Goal: Task Accomplishment & Management: Manage account settings

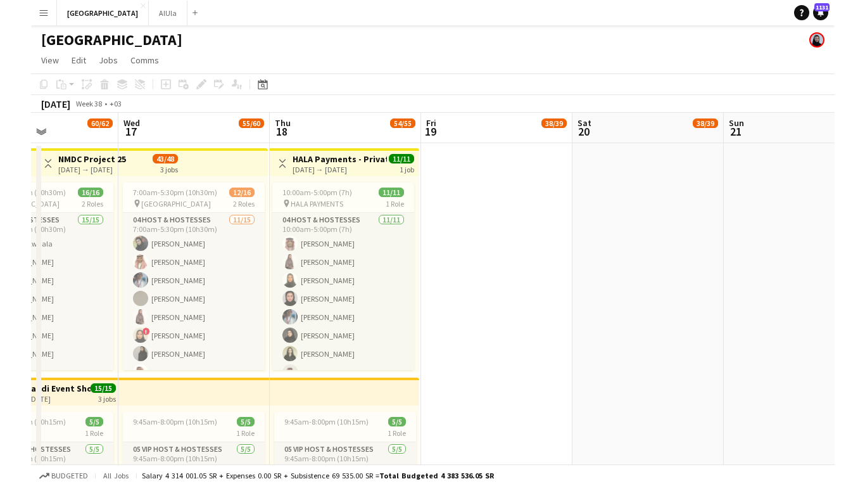
scroll to position [0, 367]
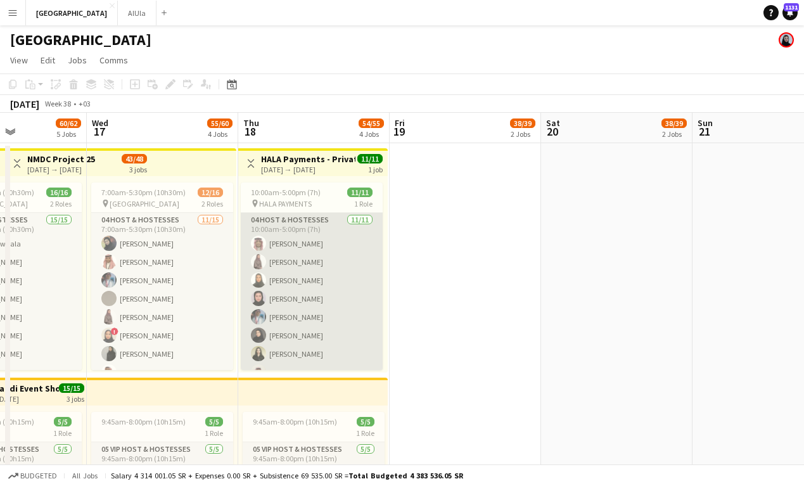
click at [329, 237] on app-card-role "04 Host & Hostesses [DATE] 10:00am-5:00pm (7h) [PERSON_NAME] [PERSON_NAME] [PER…" at bounding box center [312, 326] width 142 height 227
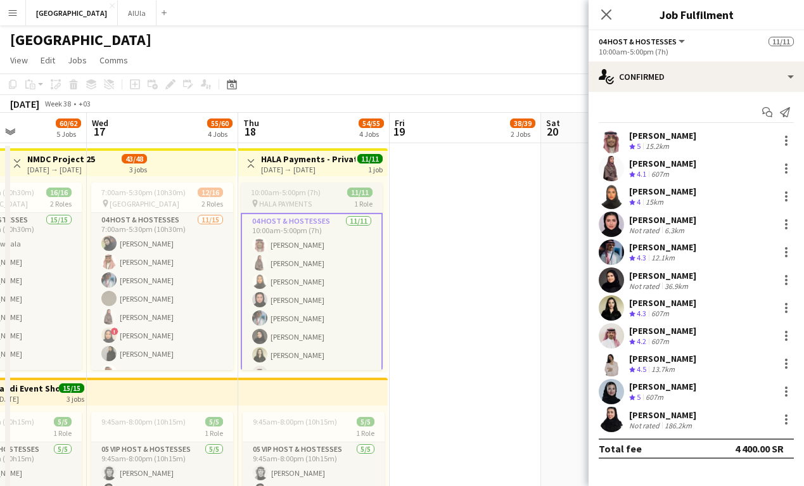
click at [335, 188] on div "10:00am-5:00pm (7h) 11/11" at bounding box center [312, 192] width 142 height 10
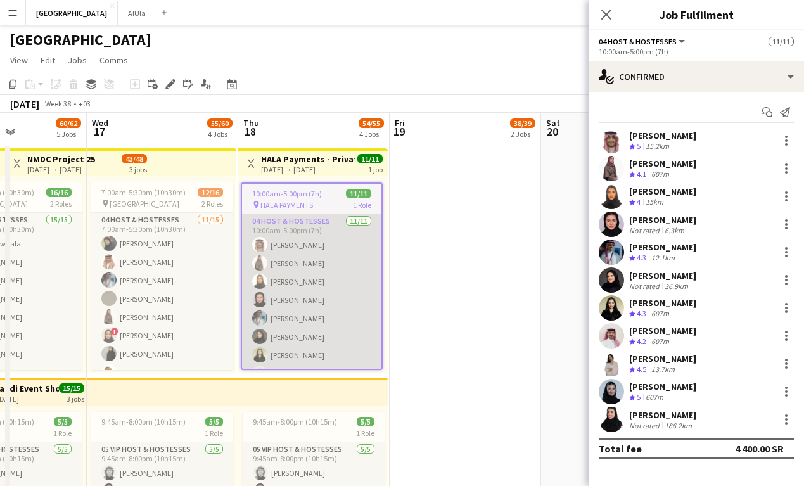
click at [329, 229] on app-card-role "04 Host & Hostesses [DATE] 10:00am-5:00pm (7h) [PERSON_NAME] [PERSON_NAME] [PER…" at bounding box center [311, 327] width 139 height 227
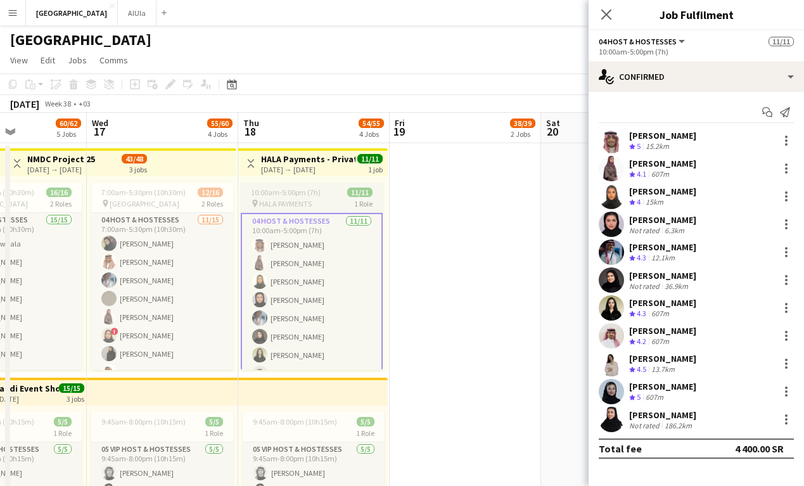
click at [322, 201] on div "pin HALA PAYMENTS 1 Role" at bounding box center [312, 203] width 142 height 10
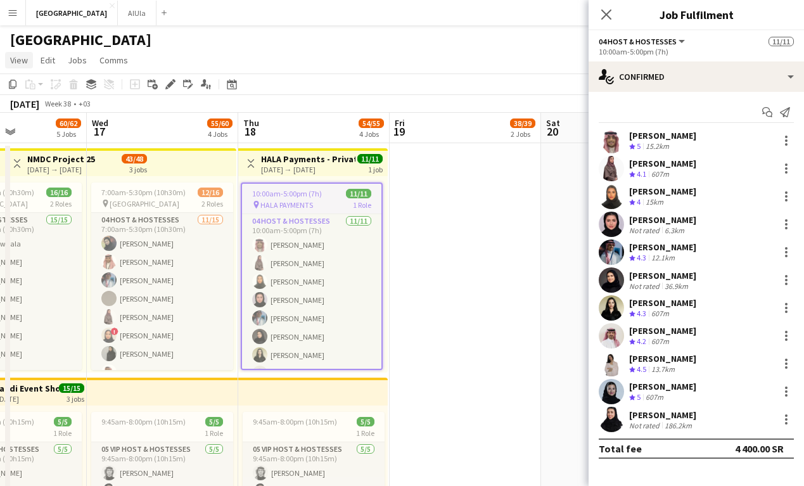
click at [25, 66] on link "View" at bounding box center [19, 60] width 28 height 16
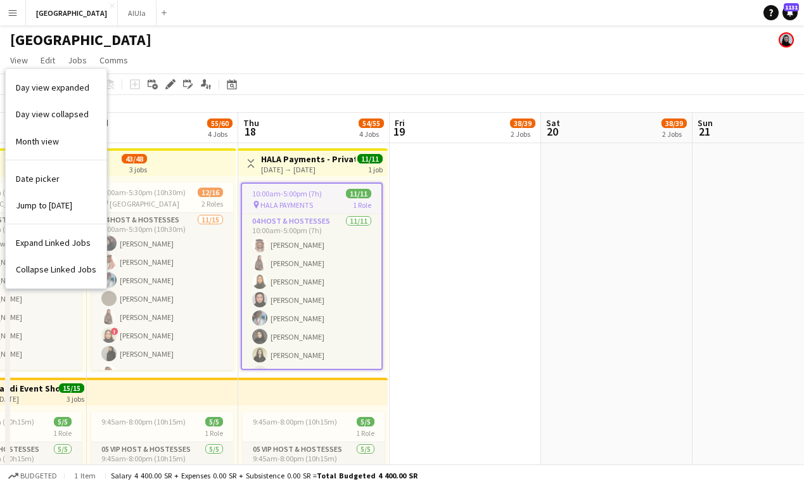
click at [183, 68] on app-page-menu "View Day view expanded Day view collapsed Month view Date picker Jump to [DATE]…" at bounding box center [402, 61] width 804 height 24
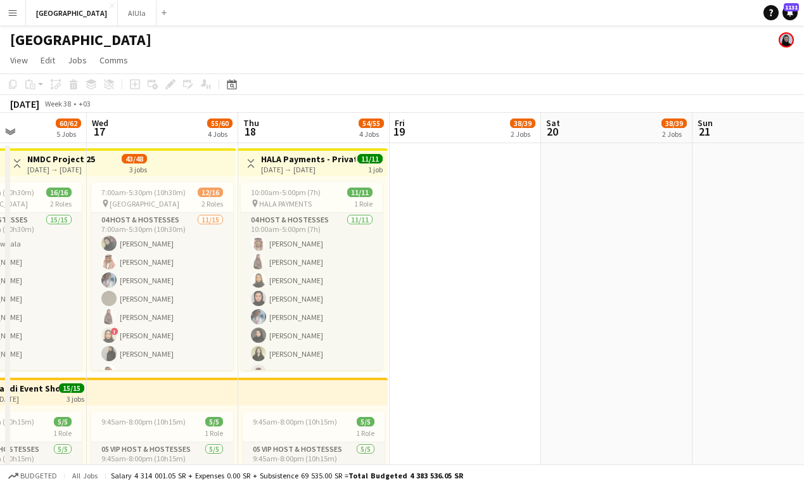
click at [323, 150] on app-top-bar "Toggle View HALA Payments - Private [DATE][DATE]. [DATE] → [DATE] 11/11 1 job" at bounding box center [312, 162] width 149 height 28
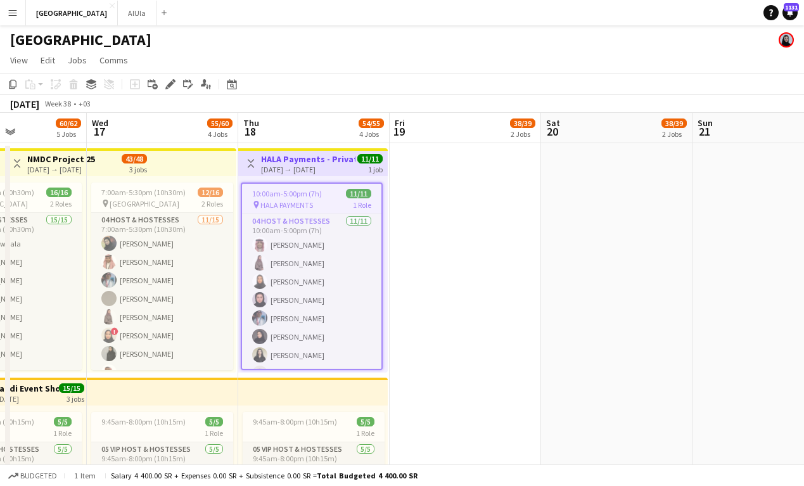
click at [300, 167] on div "[DATE] → [DATE]" at bounding box center [308, 170] width 94 height 10
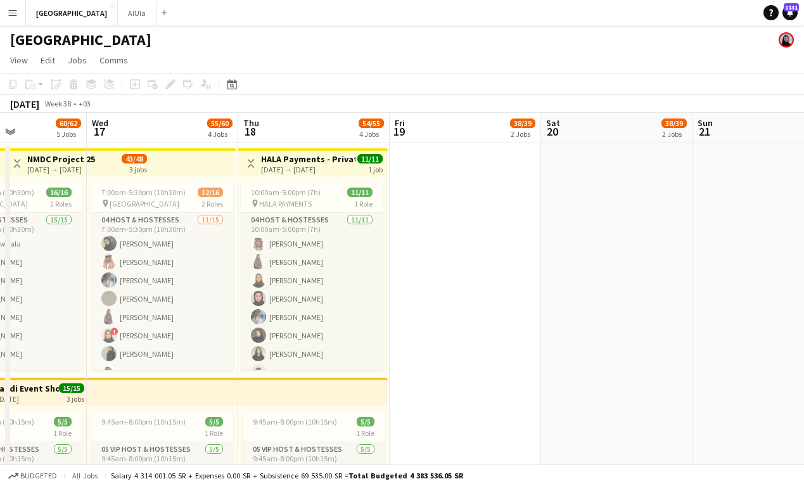
click at [300, 167] on div "[DATE] → [DATE]" at bounding box center [308, 170] width 94 height 10
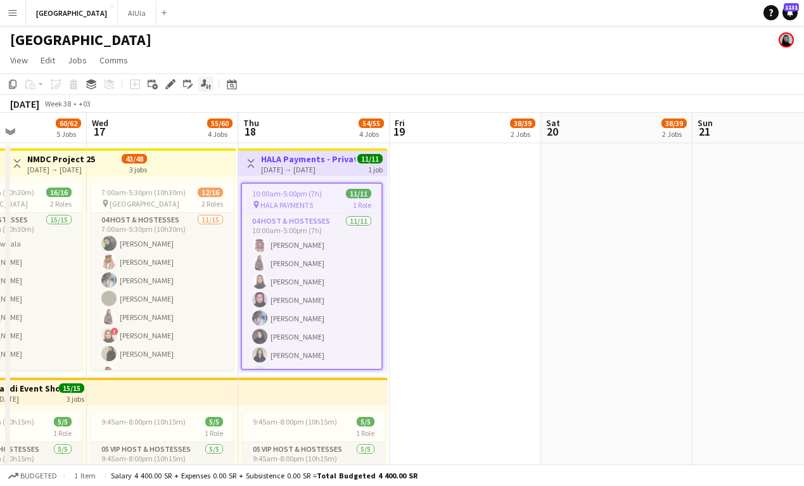
click at [209, 83] on icon "Applicants" at bounding box center [206, 84] width 10 height 10
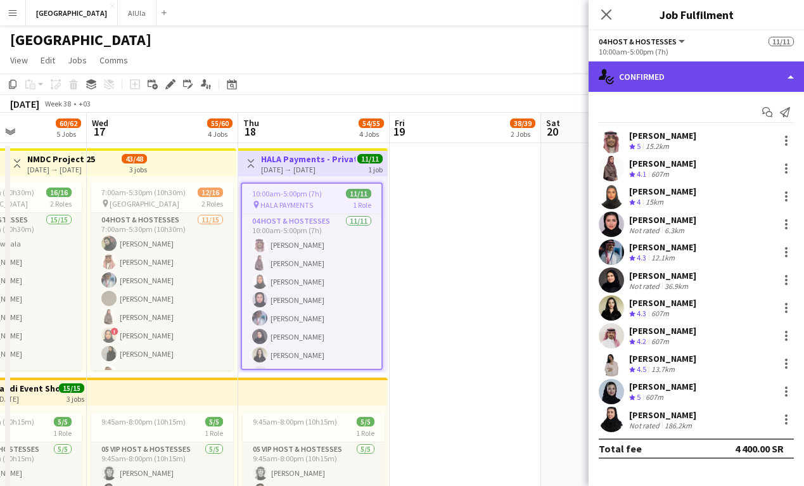
click at [698, 89] on div "single-neutral-actions-check-2 Confirmed" at bounding box center [695, 76] width 215 height 30
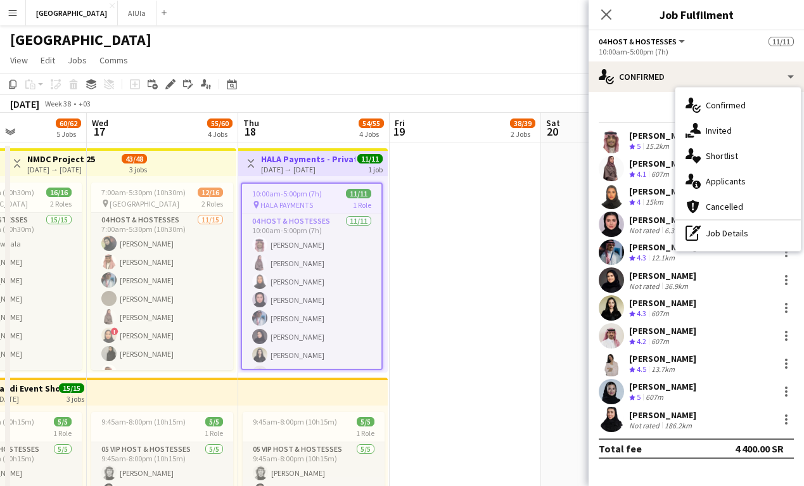
click at [139, 46] on div "[GEOGRAPHIC_DATA]" at bounding box center [402, 37] width 804 height 24
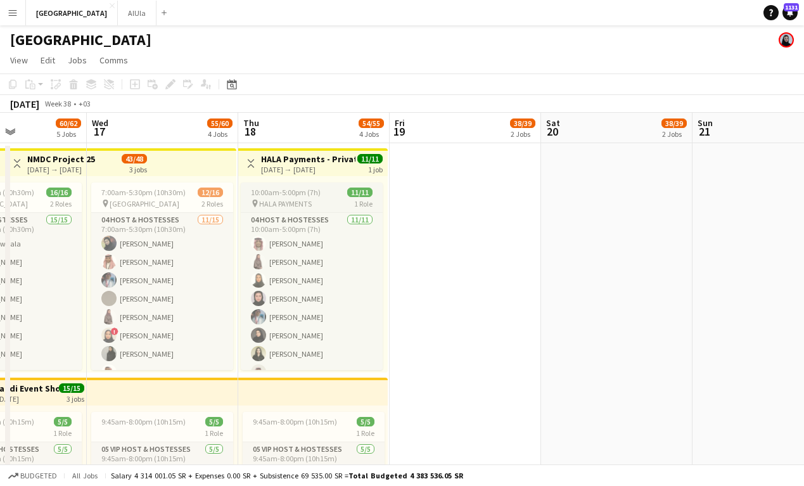
click at [293, 195] on span "10:00am-5:00pm (7h)" at bounding box center [286, 192] width 70 height 10
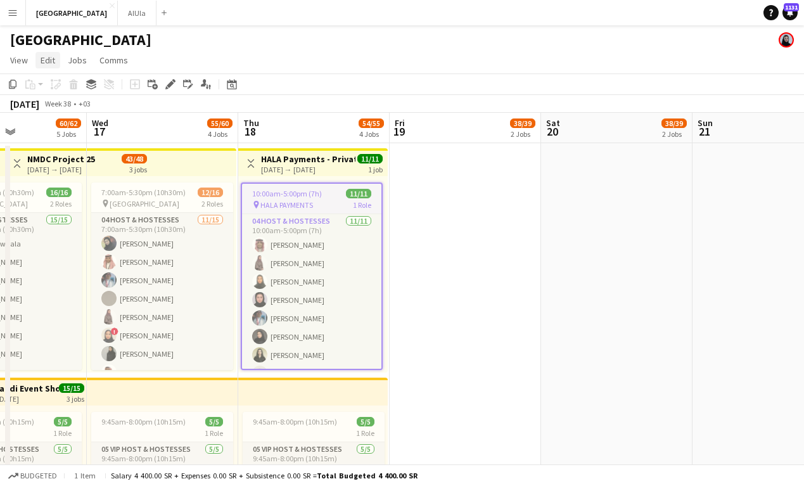
click at [43, 61] on span "Edit" at bounding box center [48, 59] width 15 height 11
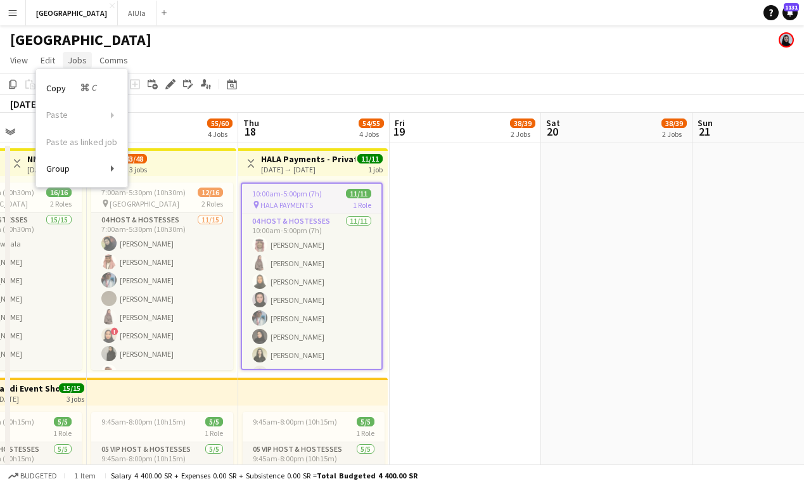
click at [86, 60] on link "Jobs" at bounding box center [77, 60] width 29 height 16
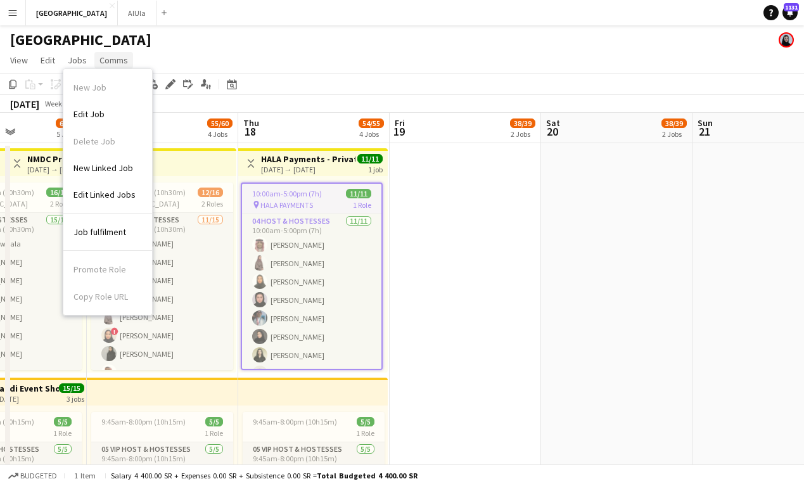
click at [110, 63] on span "Comms" at bounding box center [113, 59] width 29 height 11
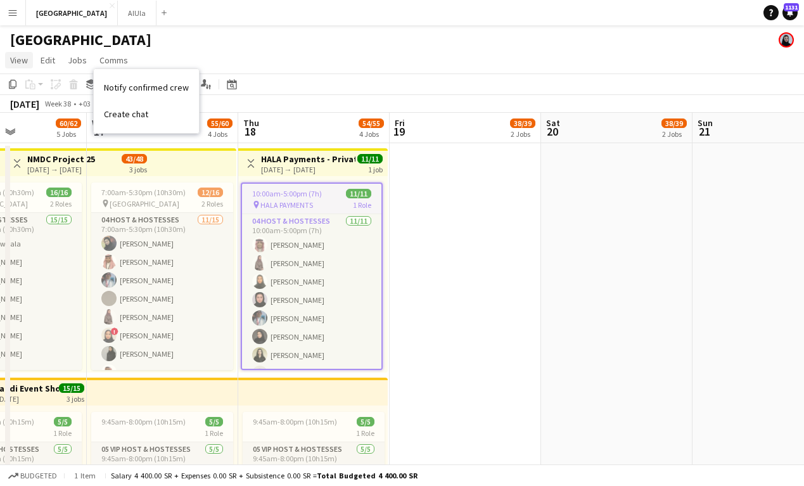
click at [27, 60] on link "View" at bounding box center [19, 60] width 28 height 16
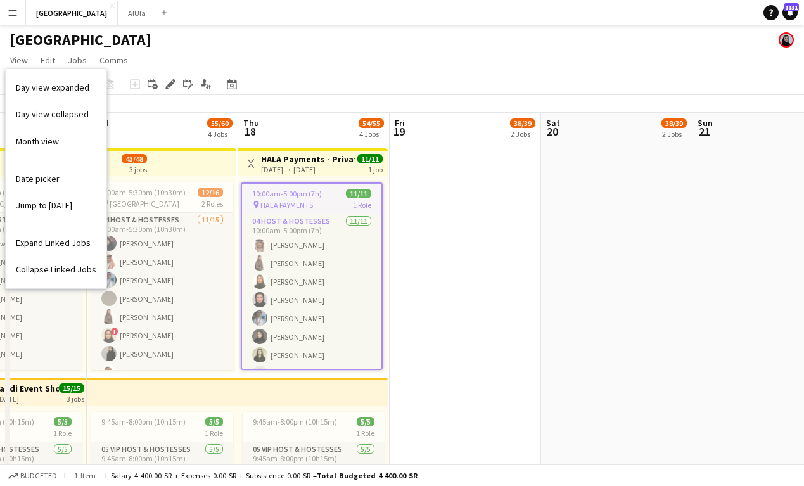
click at [470, 244] on app-date-cell at bounding box center [465, 489] width 151 height 693
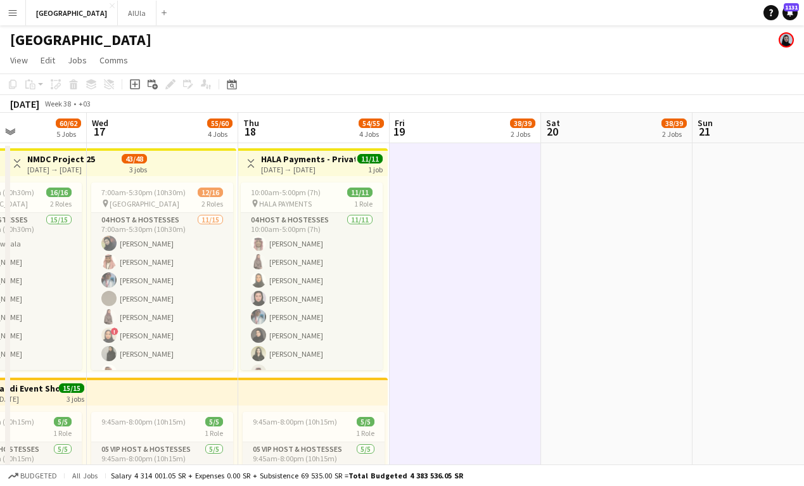
click at [326, 161] on h3 "HALA Payments - Private [DATE][DATE]." at bounding box center [308, 158] width 94 height 11
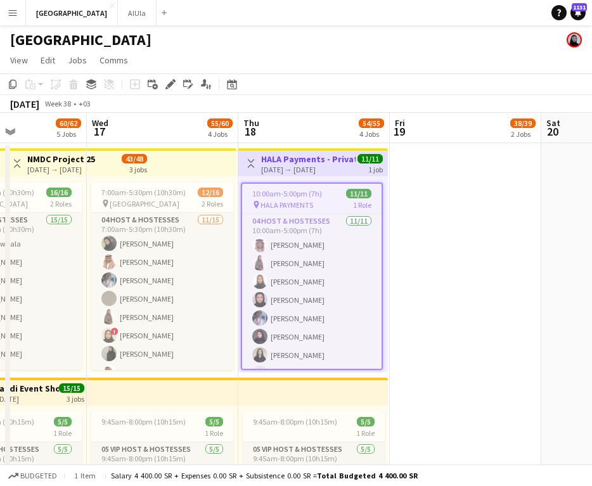
click at [316, 170] on div "[DATE] → [DATE]" at bounding box center [308, 170] width 94 height 10
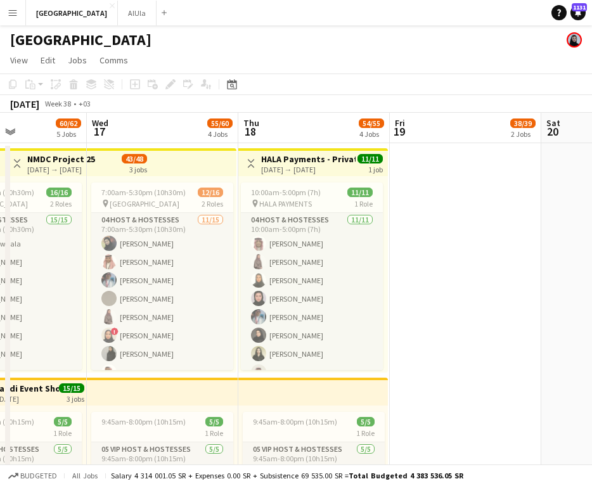
click at [316, 170] on div "[DATE] → [DATE]" at bounding box center [308, 170] width 94 height 10
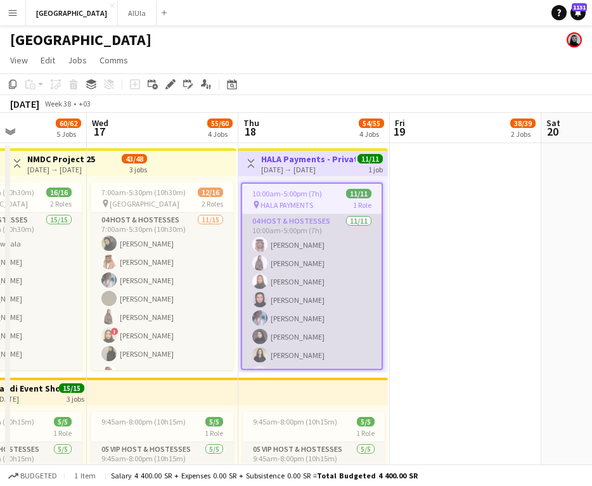
click at [289, 300] on app-card-role "04 Host & Hostesses [DATE] 10:00am-5:00pm (7h) [PERSON_NAME] [PERSON_NAME] [PER…" at bounding box center [311, 327] width 139 height 227
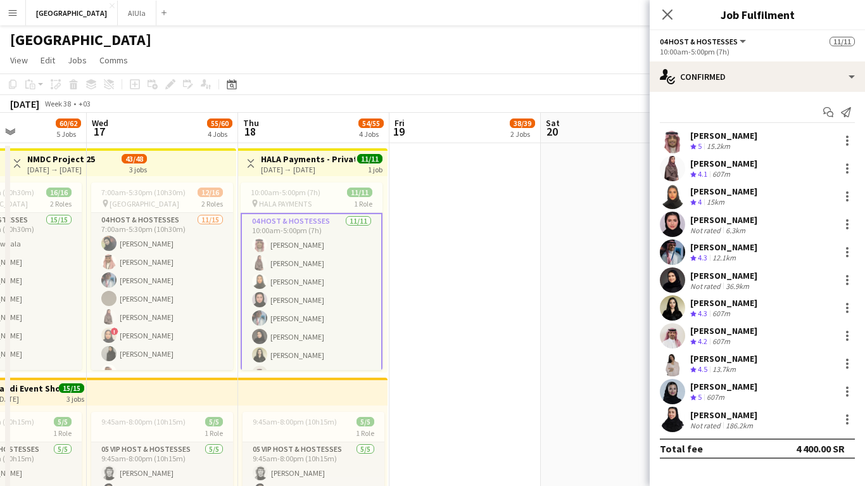
click at [11, 17] on app-icon "Menu" at bounding box center [13, 13] width 10 height 10
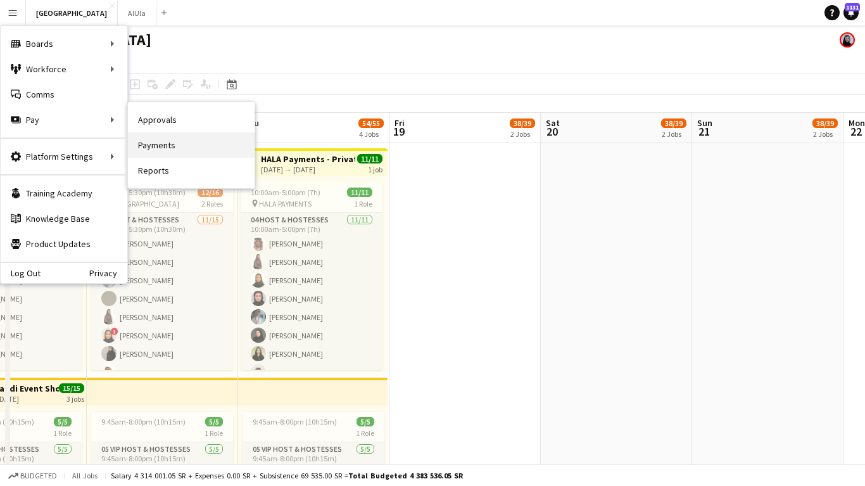
click at [184, 141] on link "Payments" at bounding box center [191, 144] width 127 height 25
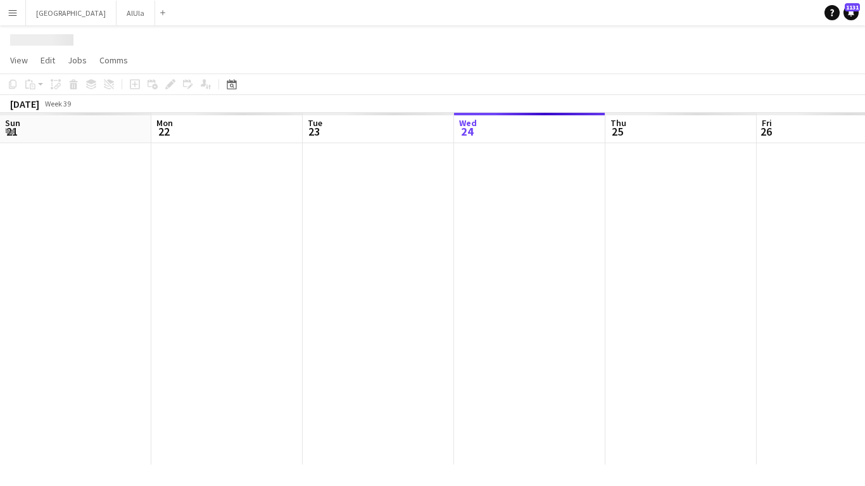
scroll to position [0, 303]
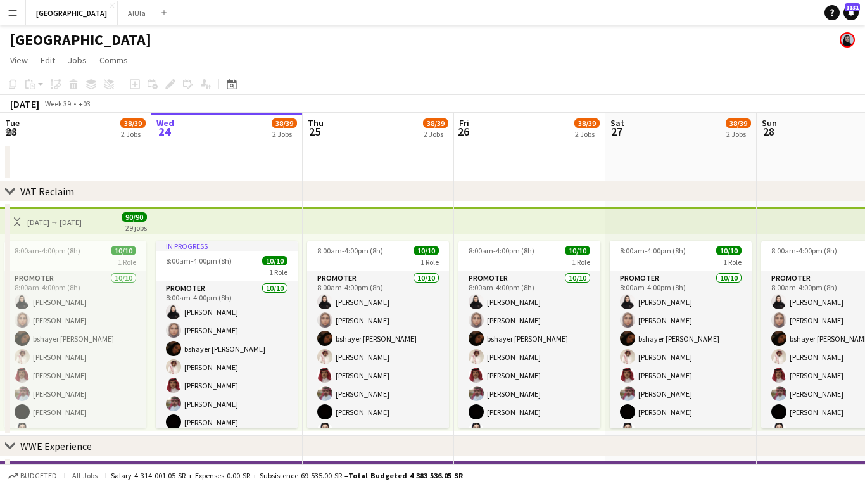
click at [17, 13] on app-icon "Menu" at bounding box center [13, 13] width 10 height 10
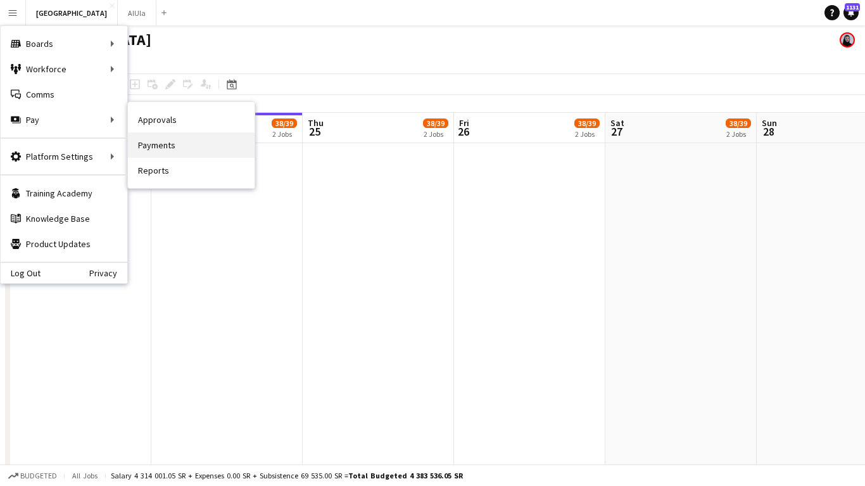
click at [156, 144] on link "Payments" at bounding box center [191, 144] width 127 height 25
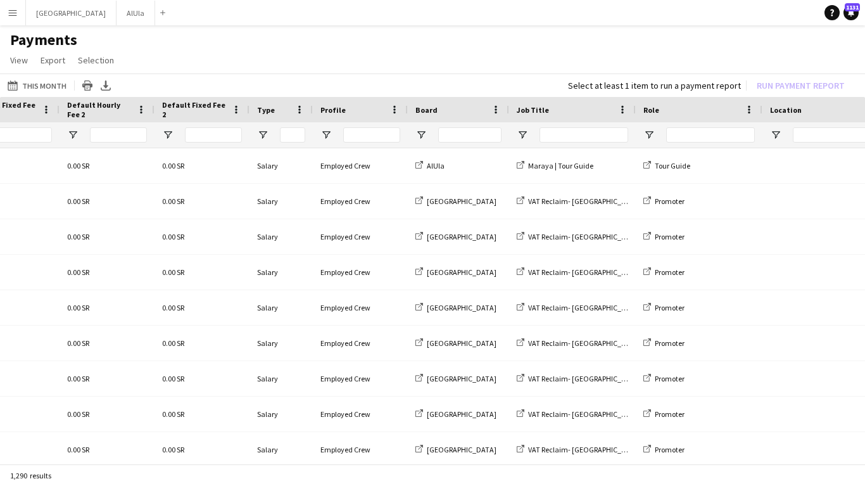
click at [522, 144] on div at bounding box center [572, 134] width 127 height 25
click at [524, 130] on span "Open Filter Menu" at bounding box center [522, 134] width 11 height 11
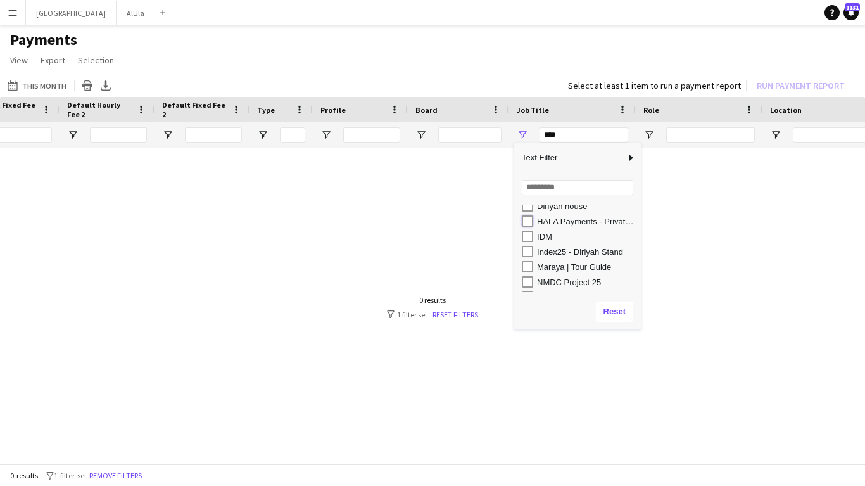
type input "**********"
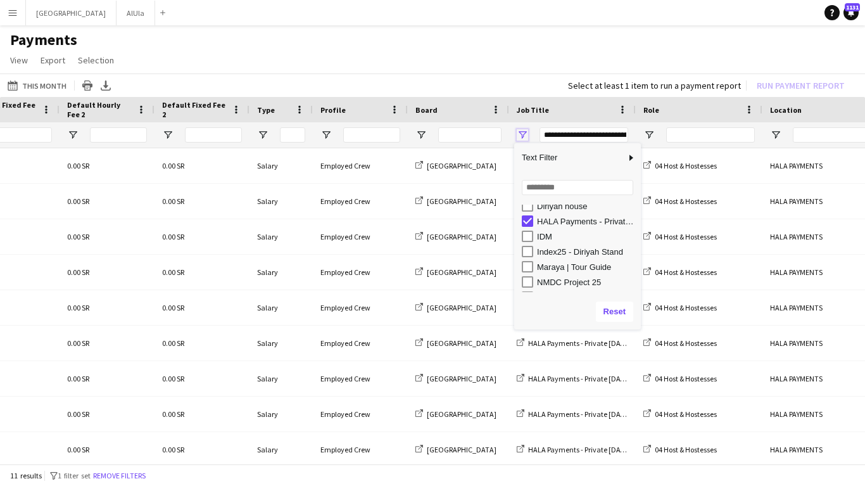
click at [524, 132] on span "Open Filter Menu" at bounding box center [522, 134] width 11 height 11
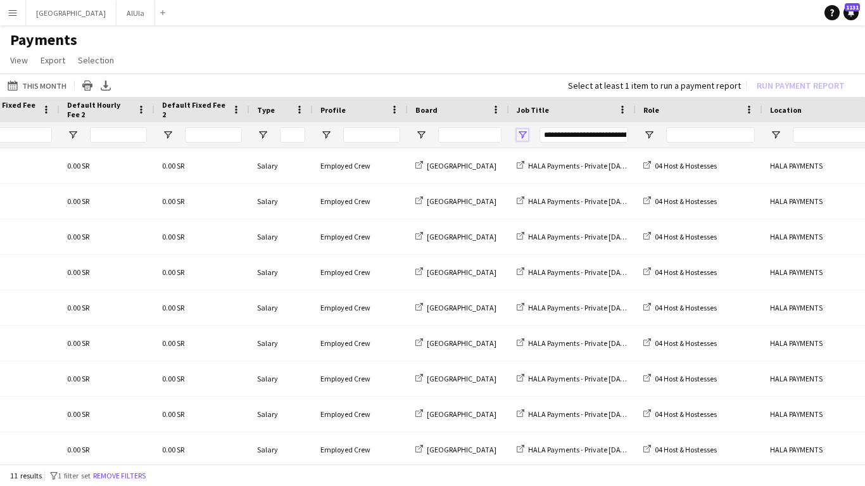
click at [524, 132] on span "Open Filter Menu" at bounding box center [522, 134] width 11 height 11
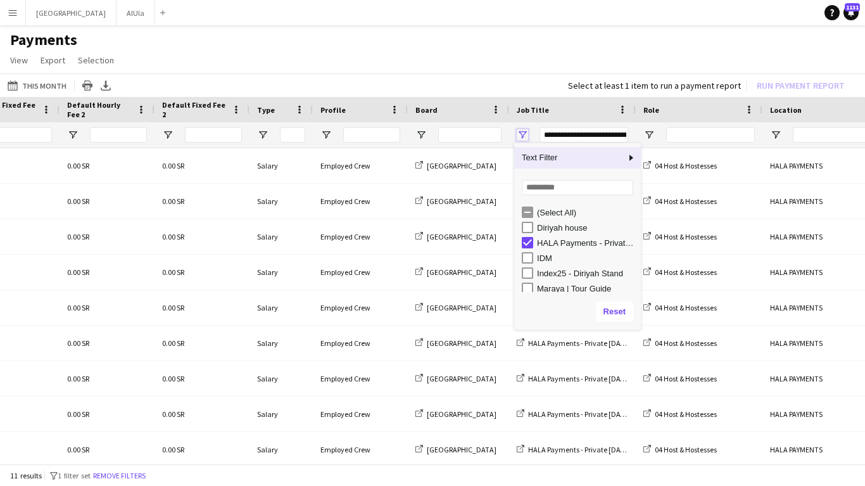
click at [524, 132] on span "Open Filter Menu" at bounding box center [522, 134] width 11 height 11
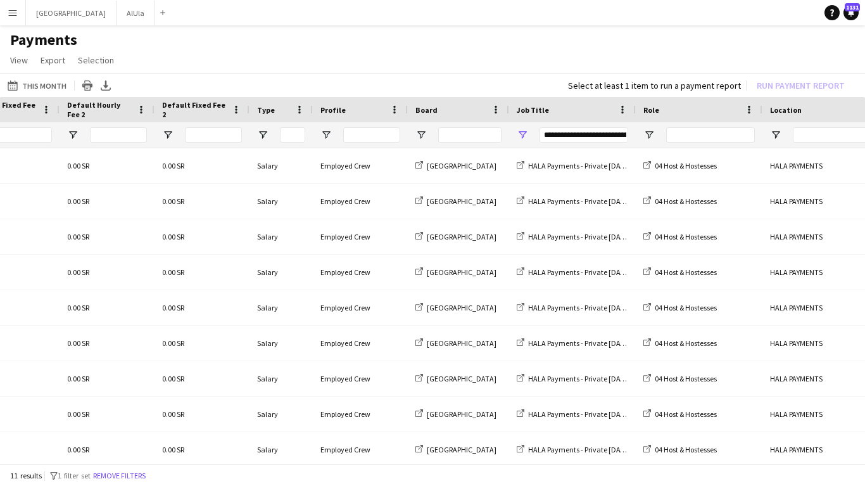
click at [540, 54] on app-page-menu "View Customise view Customise filters Reset Filters Reset View Reset All Export…" at bounding box center [432, 61] width 865 height 24
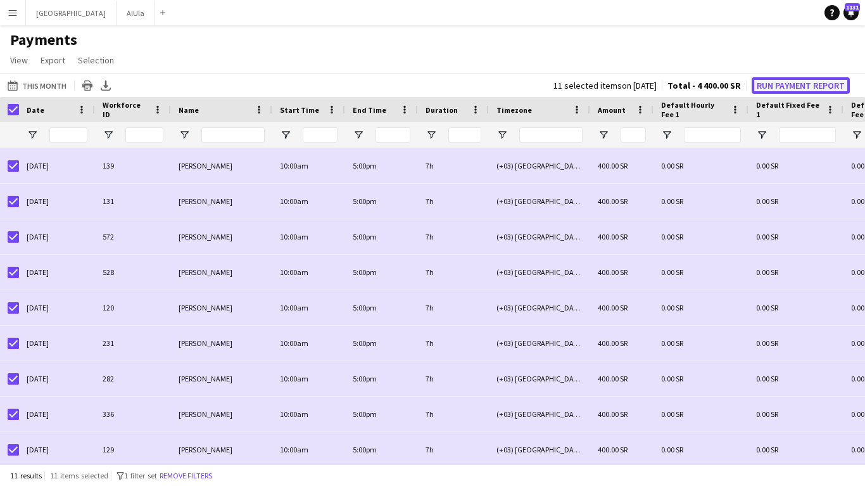
click at [803, 86] on button "Run Payment Report" at bounding box center [801, 85] width 98 height 16
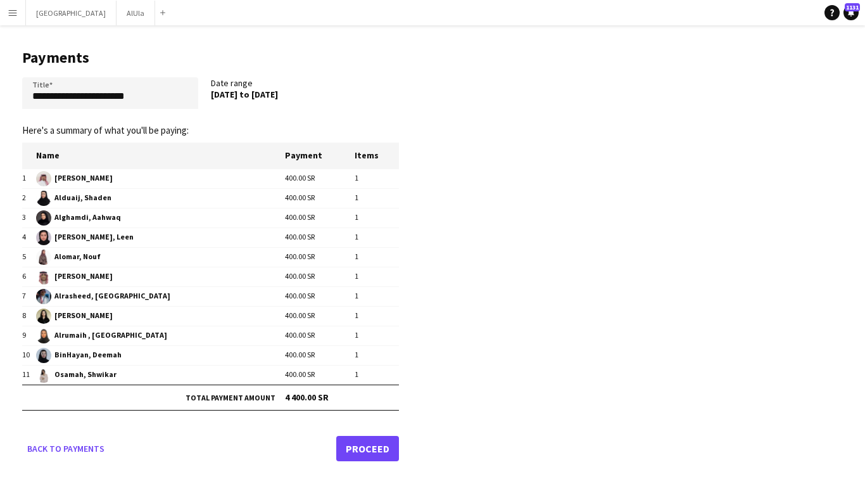
click at [376, 446] on link "Proceed" at bounding box center [367, 448] width 63 height 25
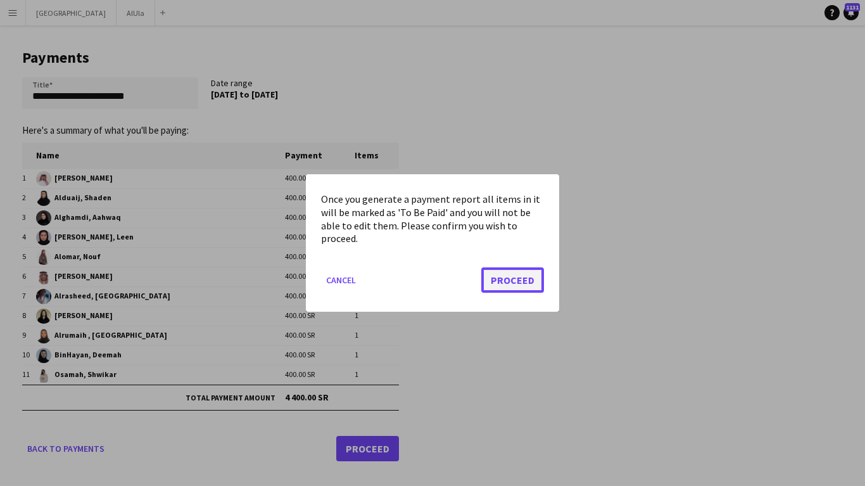
click at [510, 280] on button "Proceed" at bounding box center [512, 279] width 63 height 25
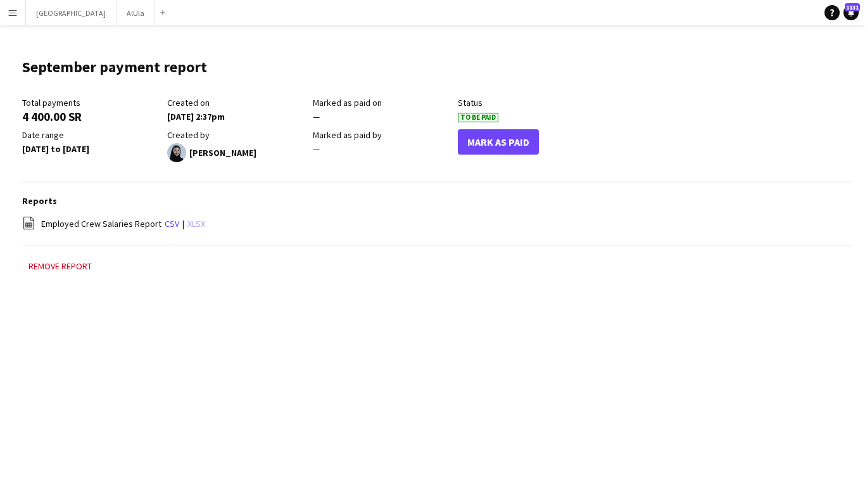
click at [191, 224] on link "xlsx" at bounding box center [196, 223] width 18 height 11
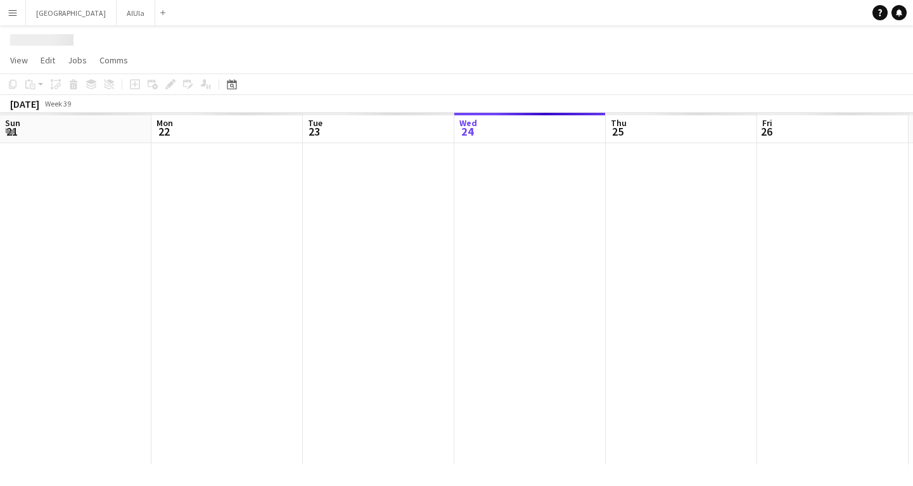
scroll to position [0, 303]
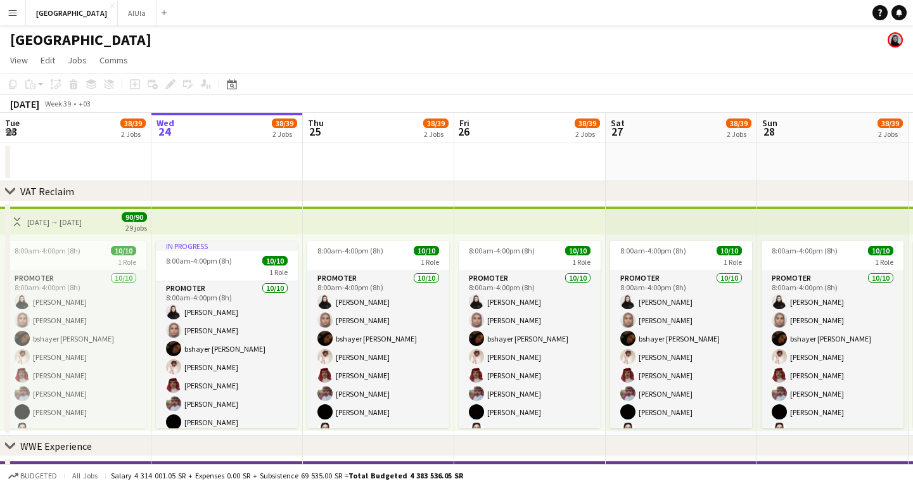
click at [16, 8] on app-icon "Menu" at bounding box center [13, 13] width 10 height 10
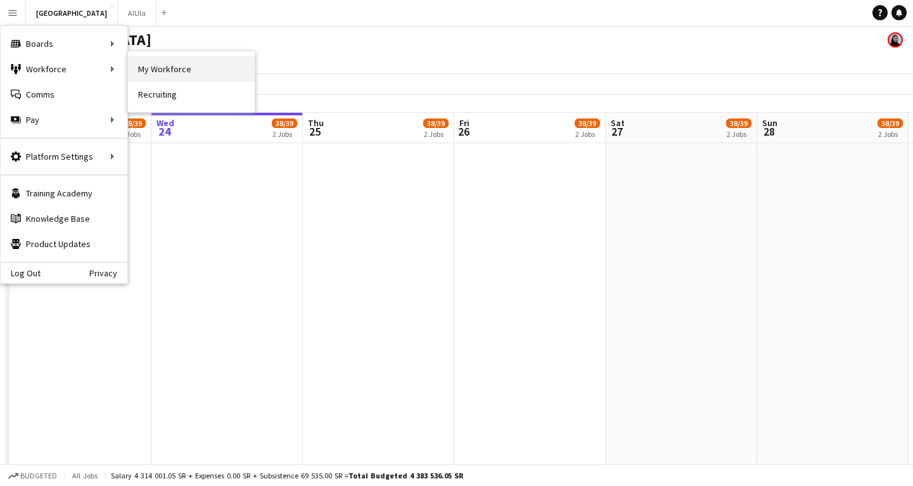
click at [192, 72] on link "My Workforce" at bounding box center [191, 68] width 127 height 25
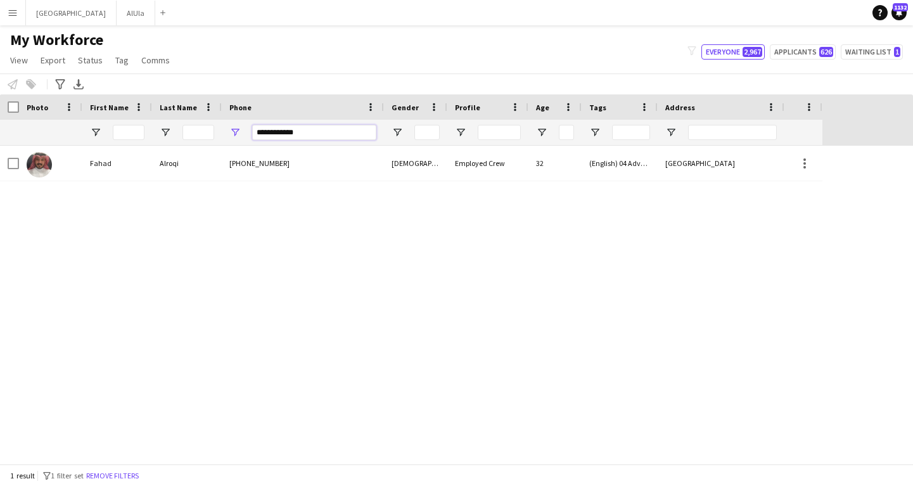
drag, startPoint x: 305, startPoint y: 135, endPoint x: 218, endPoint y: 121, distance: 87.9
click at [218, 122] on div "**********" at bounding box center [411, 132] width 822 height 25
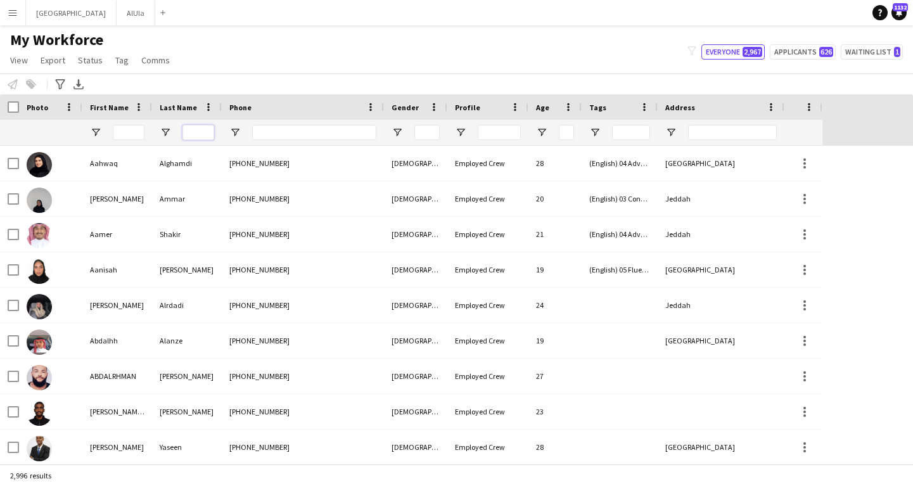
click at [193, 130] on input "Last Name Filter Input" at bounding box center [198, 132] width 32 height 15
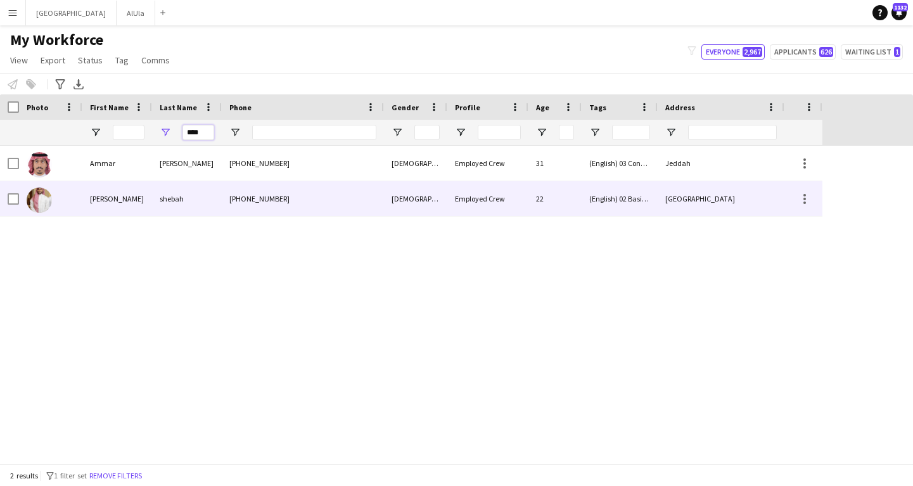
type input "****"
click at [170, 205] on div "shebah" at bounding box center [187, 198] width 70 height 35
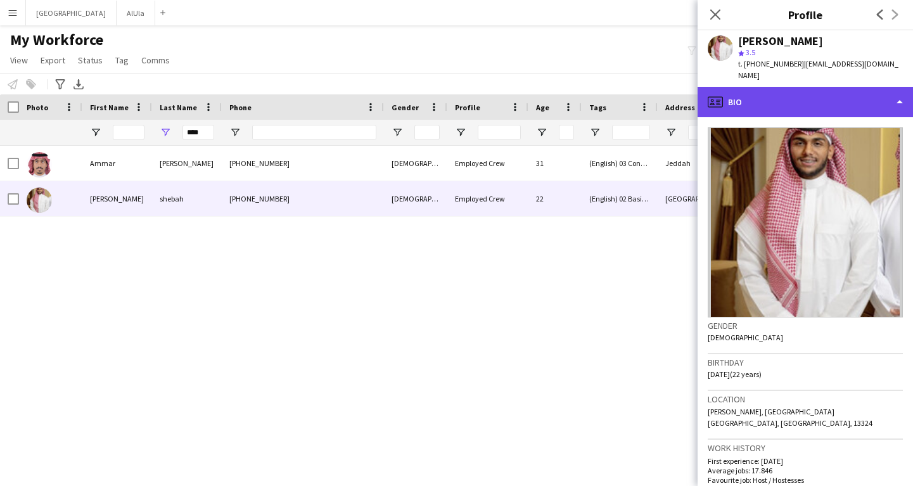
click at [797, 87] on div "profile Bio" at bounding box center [804, 102] width 215 height 30
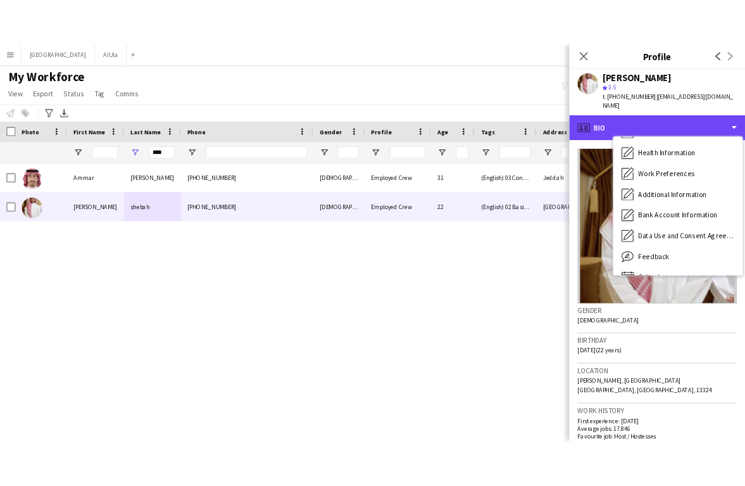
scroll to position [144, 0]
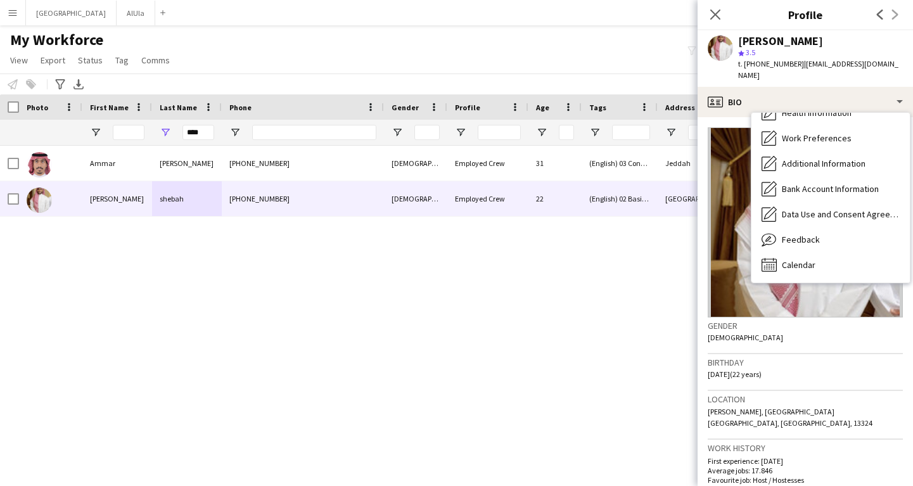
click at [808, 183] on span "Bank Account Information" at bounding box center [830, 188] width 97 height 11
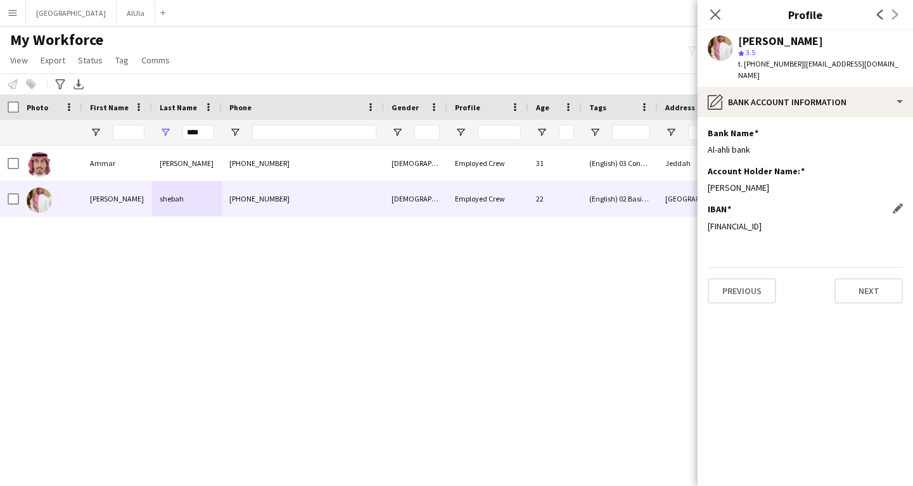
click at [754, 220] on div "SA2310000011100274340608" at bounding box center [804, 225] width 195 height 11
copy div "SA2310000011100274340608"
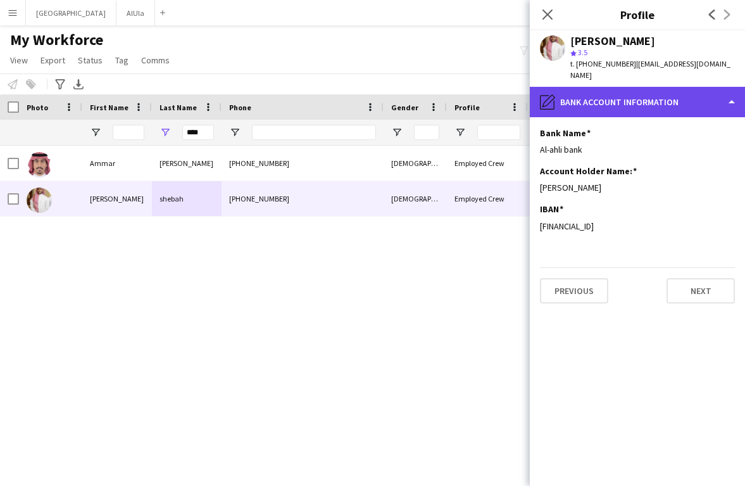
click at [599, 87] on div "pencil4 Bank Account Information" at bounding box center [637, 102] width 215 height 30
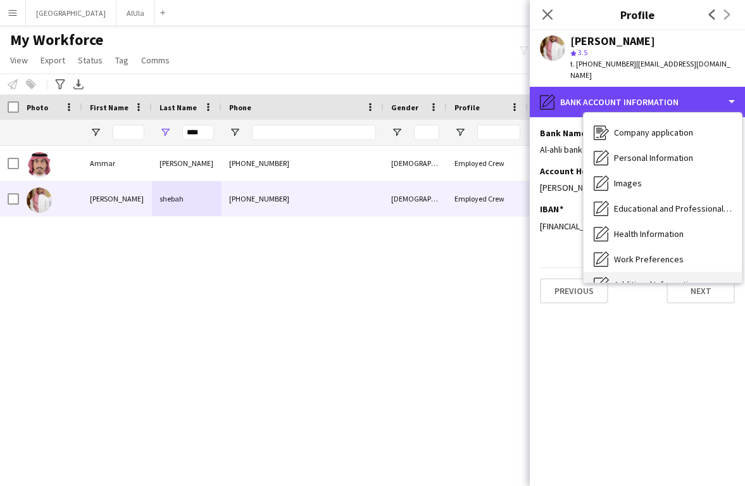
scroll to position [0, 0]
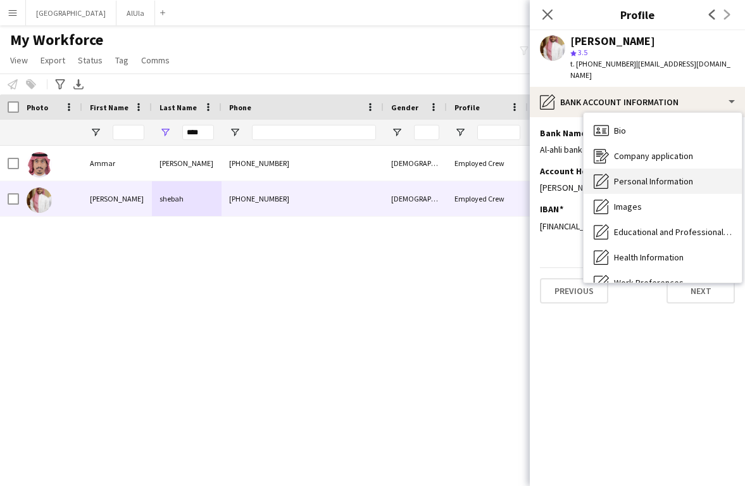
click at [628, 175] on div "Personal Information Personal Information" at bounding box center [663, 180] width 158 height 25
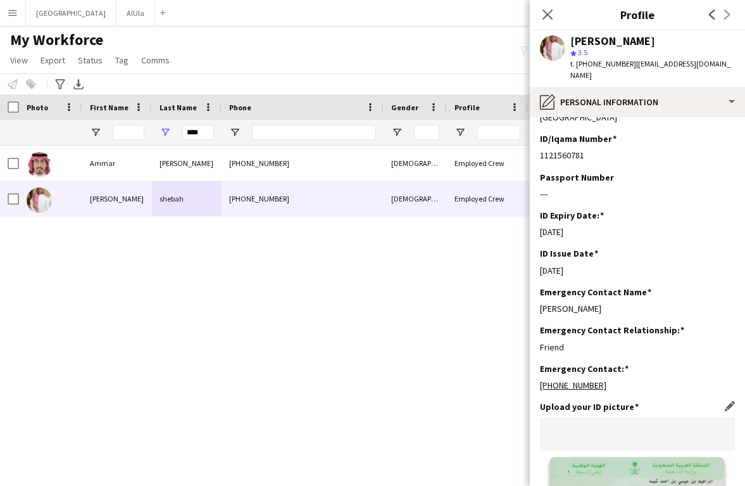
scroll to position [318, 0]
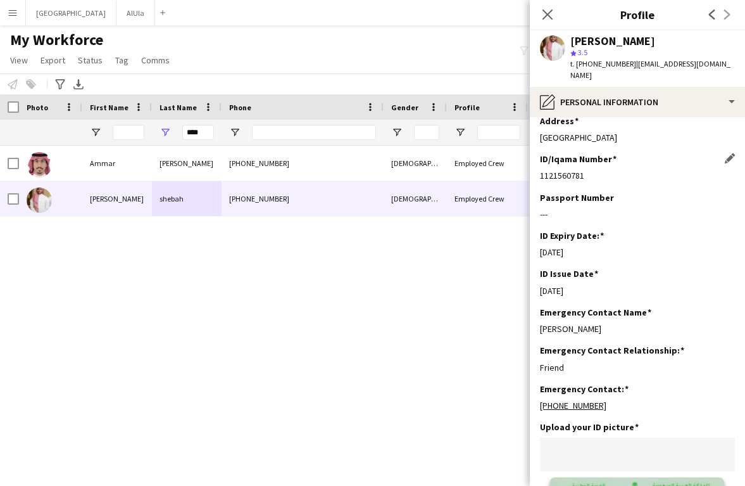
click at [568, 170] on div "1121560781" at bounding box center [637, 175] width 195 height 11
copy div "1121560781"
click at [542, 11] on icon "Close pop-in" at bounding box center [548, 14] width 12 height 12
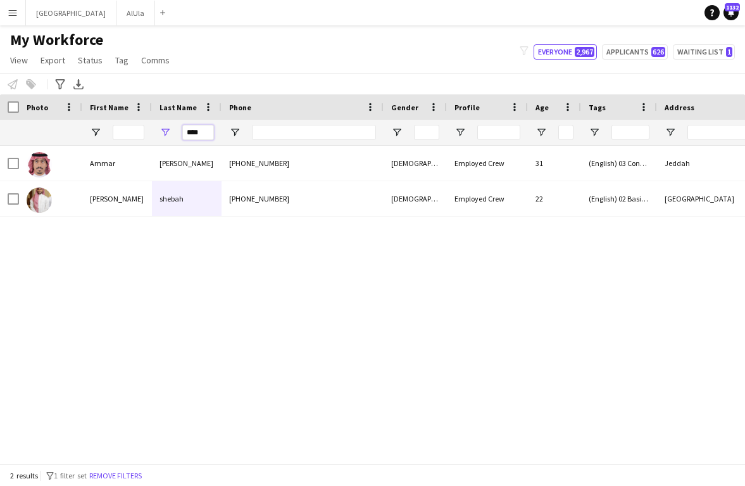
drag, startPoint x: 204, startPoint y: 133, endPoint x: 170, endPoint y: 133, distance: 34.2
click at [170, 133] on div "****" at bounding box center [187, 132] width 70 height 25
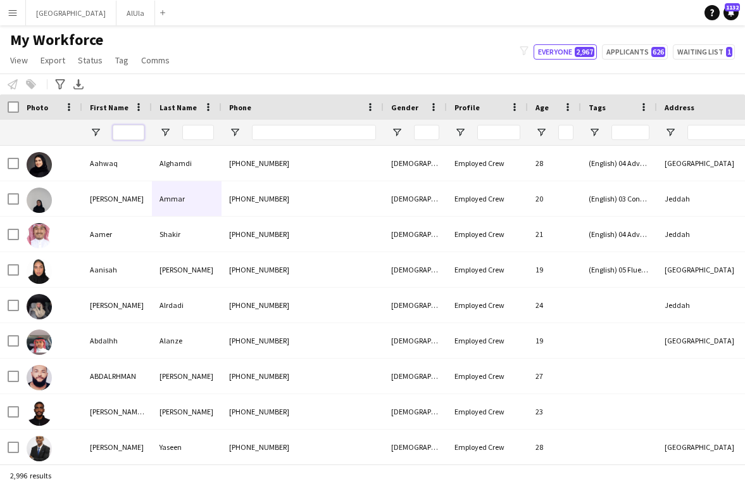
click at [127, 130] on input "First Name Filter Input" at bounding box center [129, 132] width 32 height 15
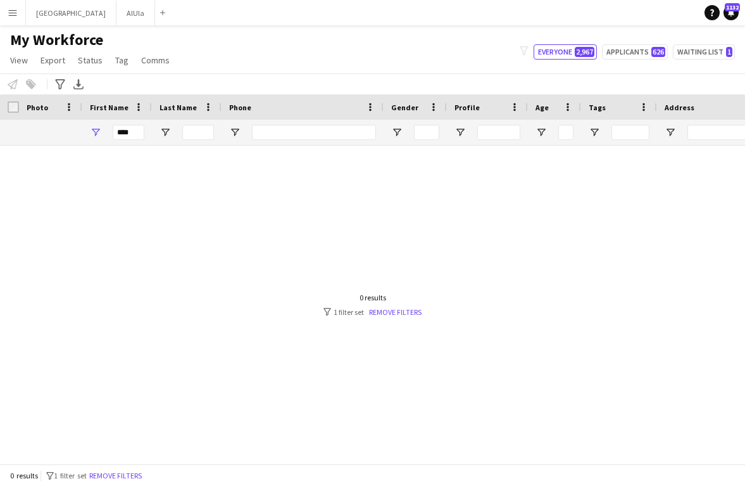
click at [130, 158] on div "Aahwaq" at bounding box center [117, 163] width 70 height 35
click at [136, 136] on input "****" at bounding box center [129, 132] width 32 height 15
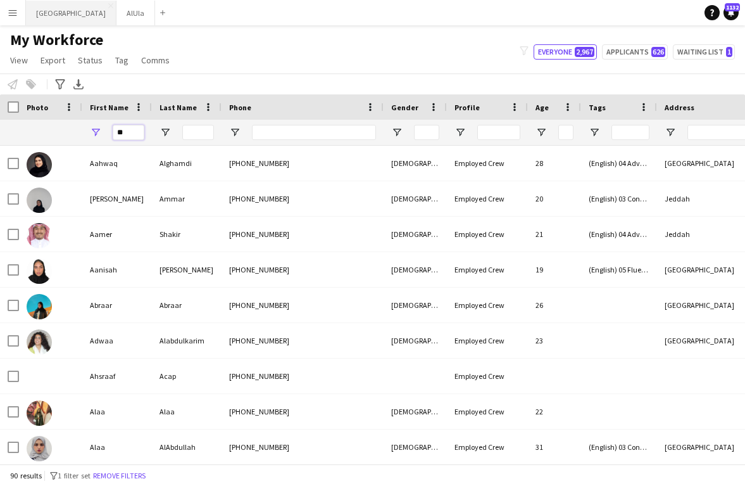
type input "**"
click at [53, 9] on button "Riyadh Close" at bounding box center [71, 13] width 91 height 25
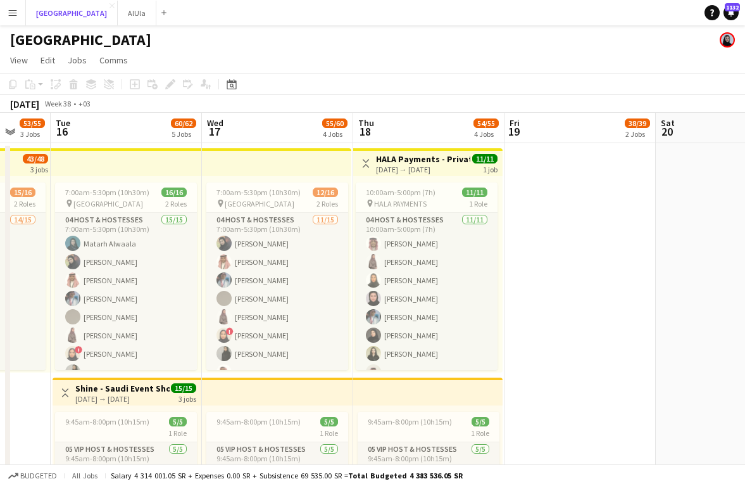
scroll to position [0, 431]
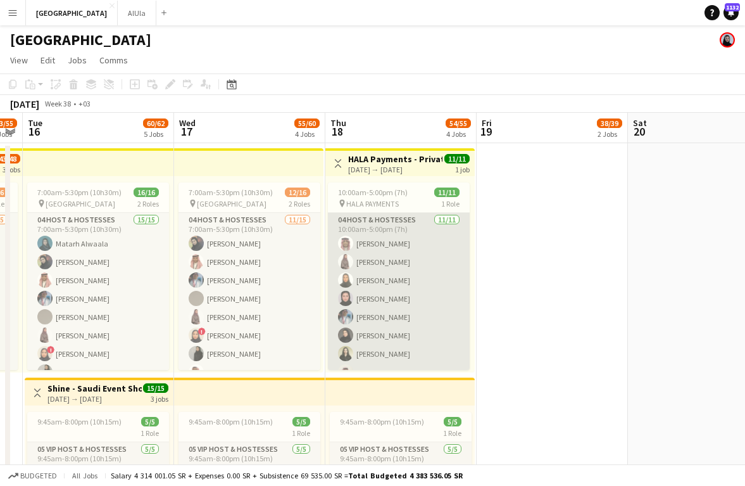
click at [394, 241] on app-card-role "04 Host & Hostesses [DATE] 10:00am-5:00pm (7h) [PERSON_NAME] [PERSON_NAME] [PER…" at bounding box center [399, 326] width 142 height 227
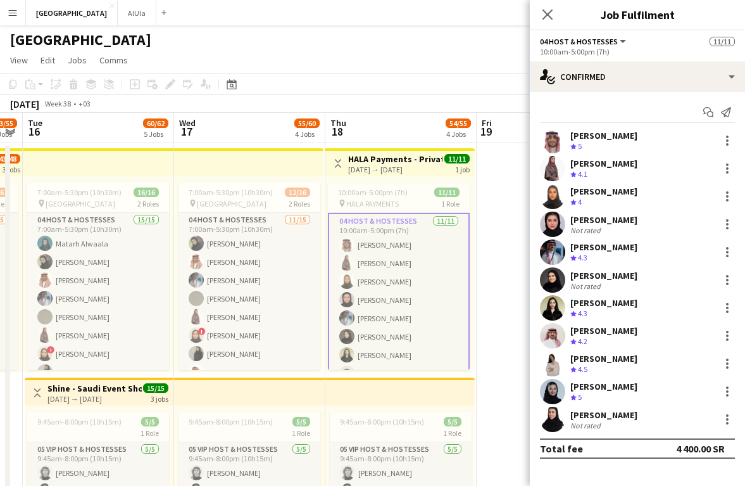
scroll to position [8, 0]
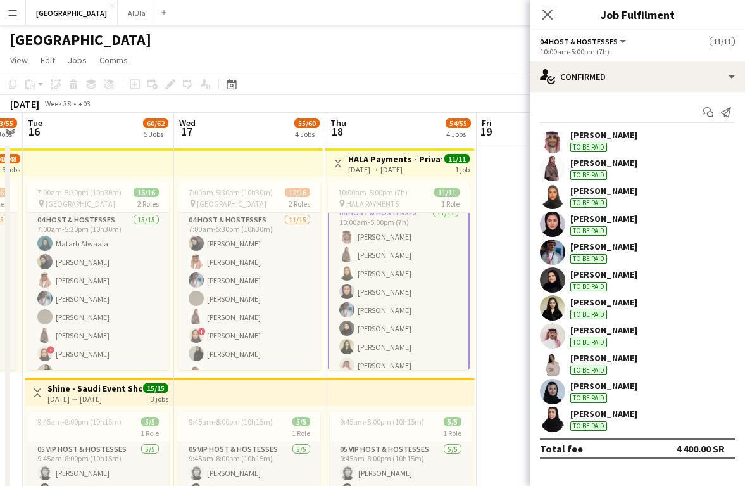
click at [590, 277] on div "[PERSON_NAME]" at bounding box center [604, 274] width 67 height 11
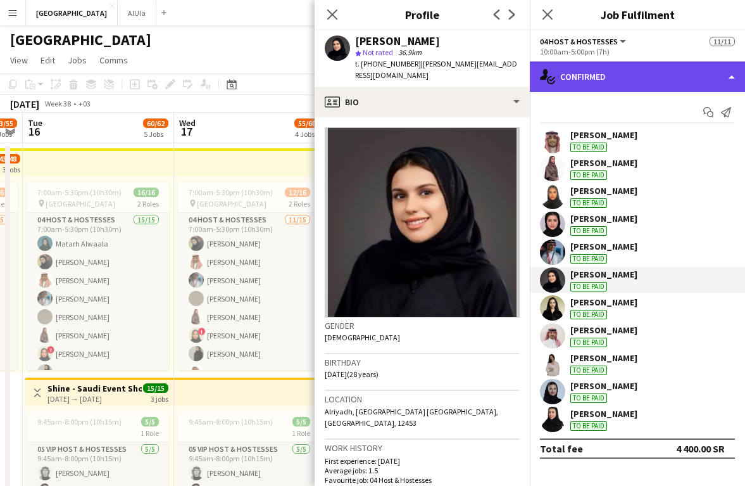
click at [602, 78] on div "single-neutral-actions-check-2 Confirmed" at bounding box center [637, 76] width 215 height 30
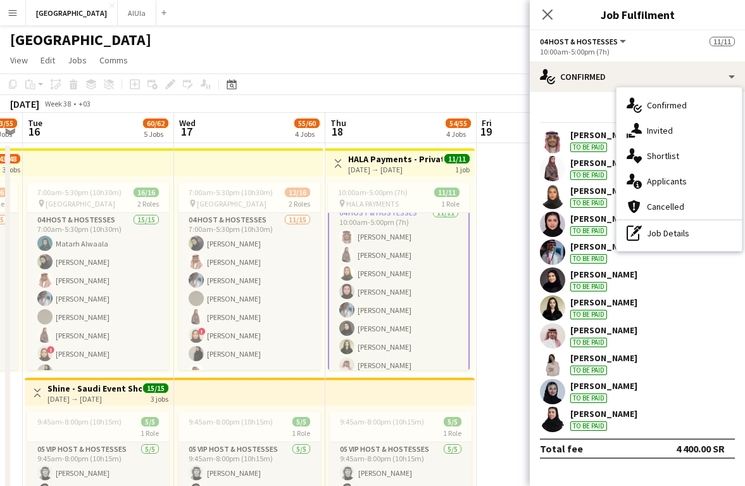
click at [593, 286] on div "To be paid" at bounding box center [589, 287] width 37 height 10
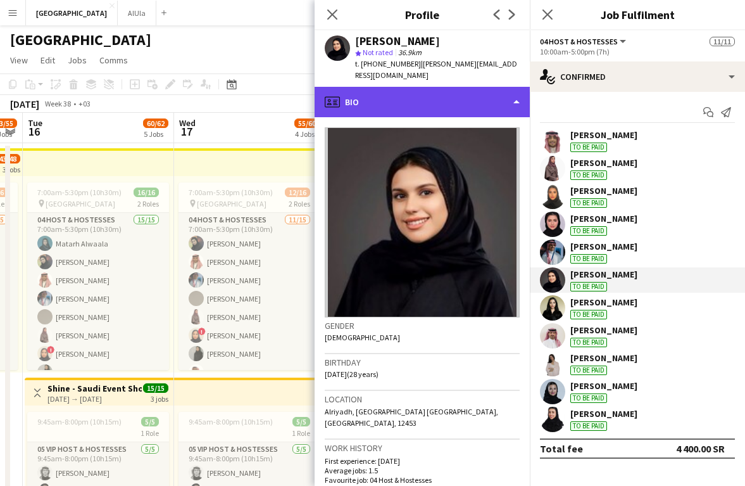
click at [499, 96] on div "profile Bio" at bounding box center [422, 102] width 215 height 30
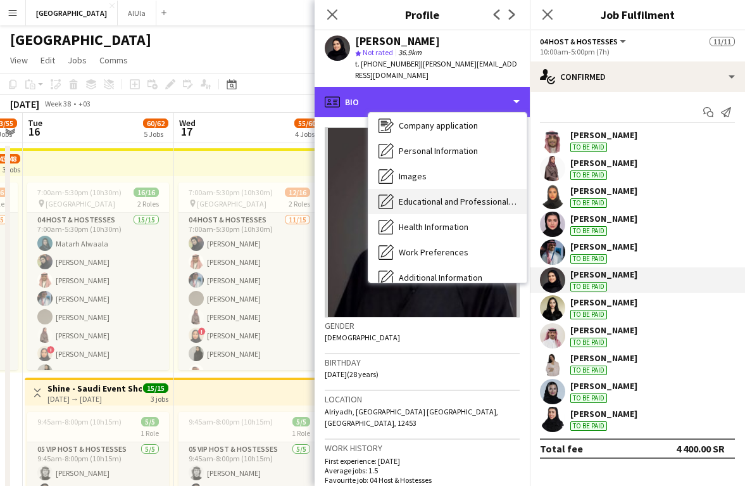
scroll to position [25, 0]
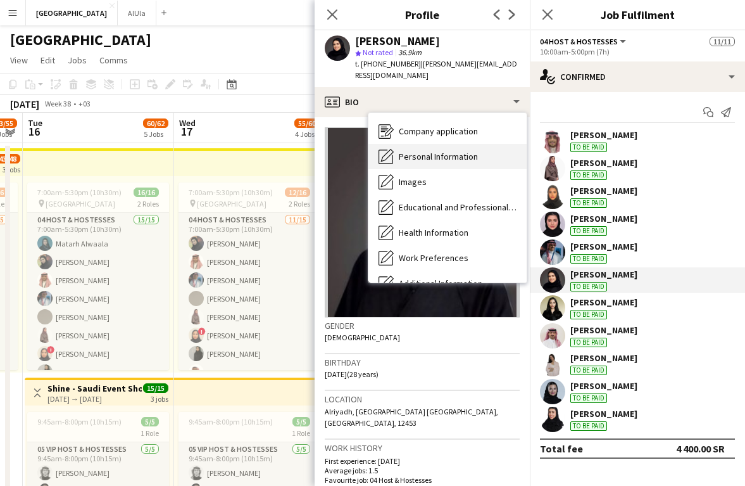
click at [453, 144] on div "Personal Information Personal Information" at bounding box center [448, 156] width 158 height 25
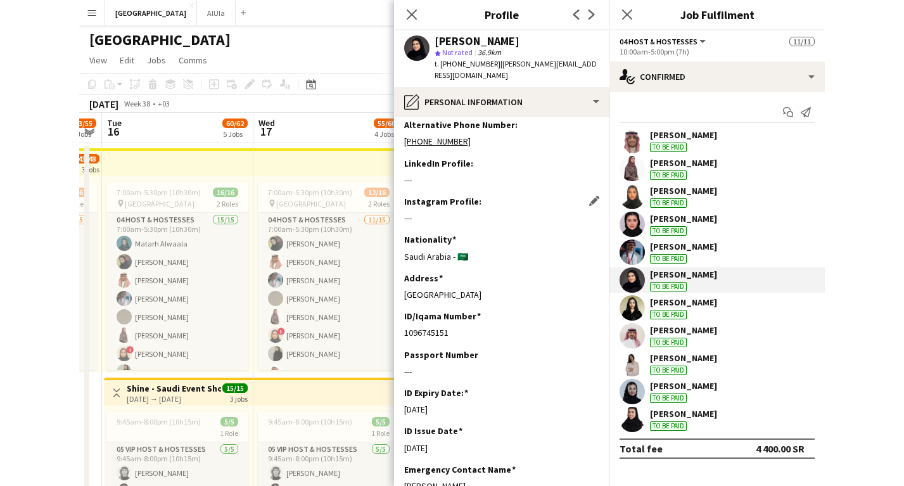
scroll to position [170, 0]
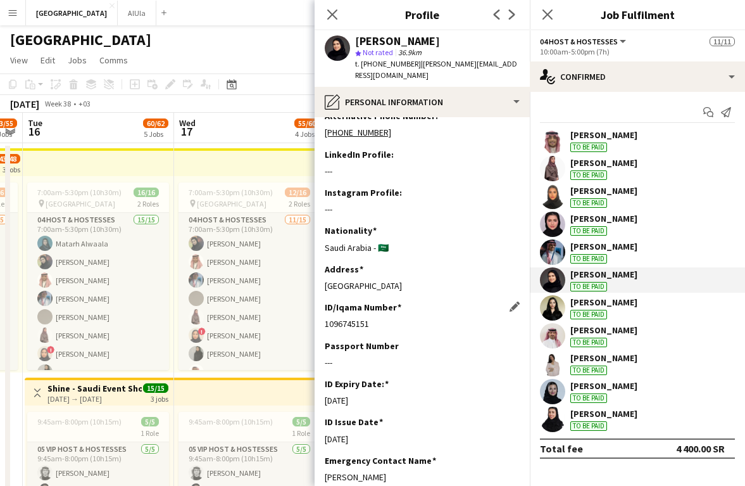
click at [356, 318] on div "1096745151" at bounding box center [422, 323] width 195 height 11
copy div "1096745151"
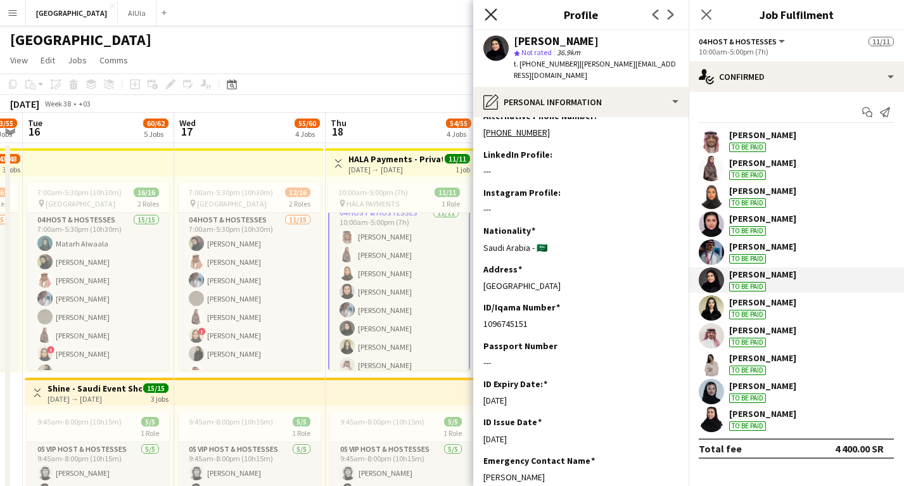
click at [491, 13] on icon "Close pop-in" at bounding box center [491, 14] width 12 height 12
